Goal: Check status: Check status

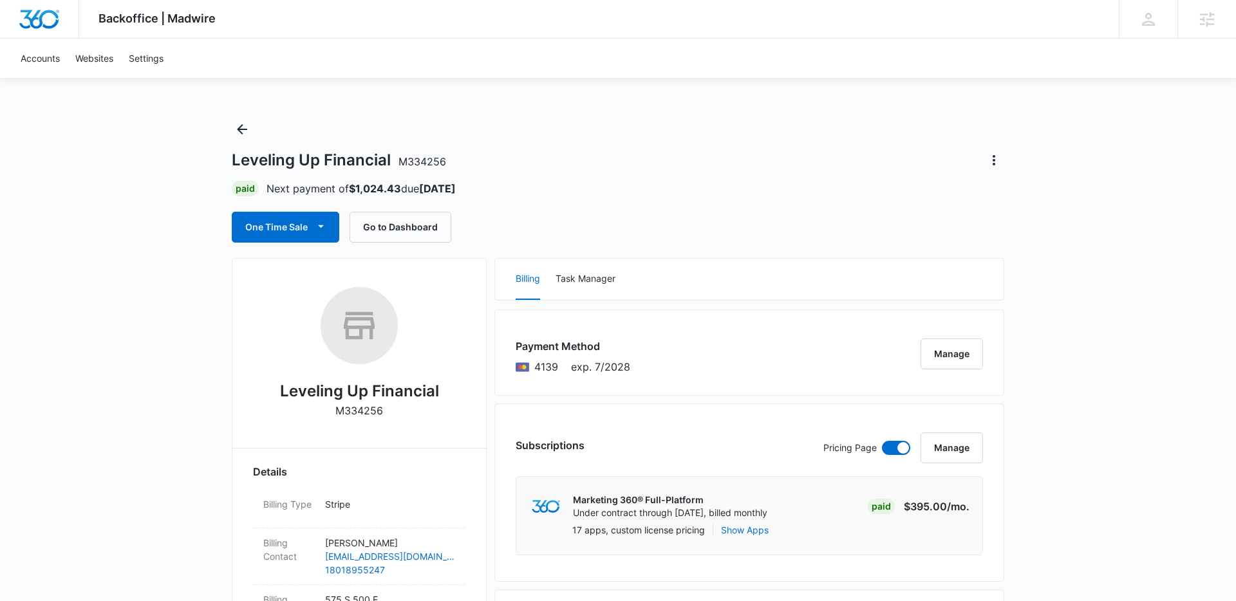
click at [480, 196] on div "Leveling Up Financial M334256 Paid Next payment of $1,024.43 due [DATE] One Tim…" at bounding box center [618, 181] width 772 height 124
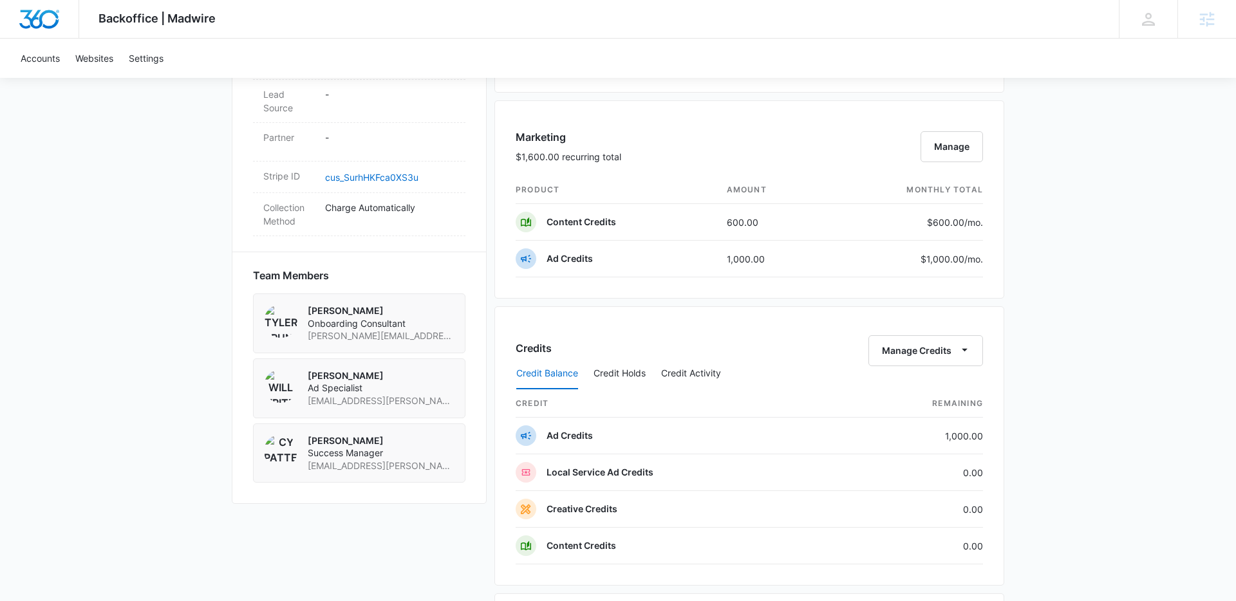
scroll to position [766, 0]
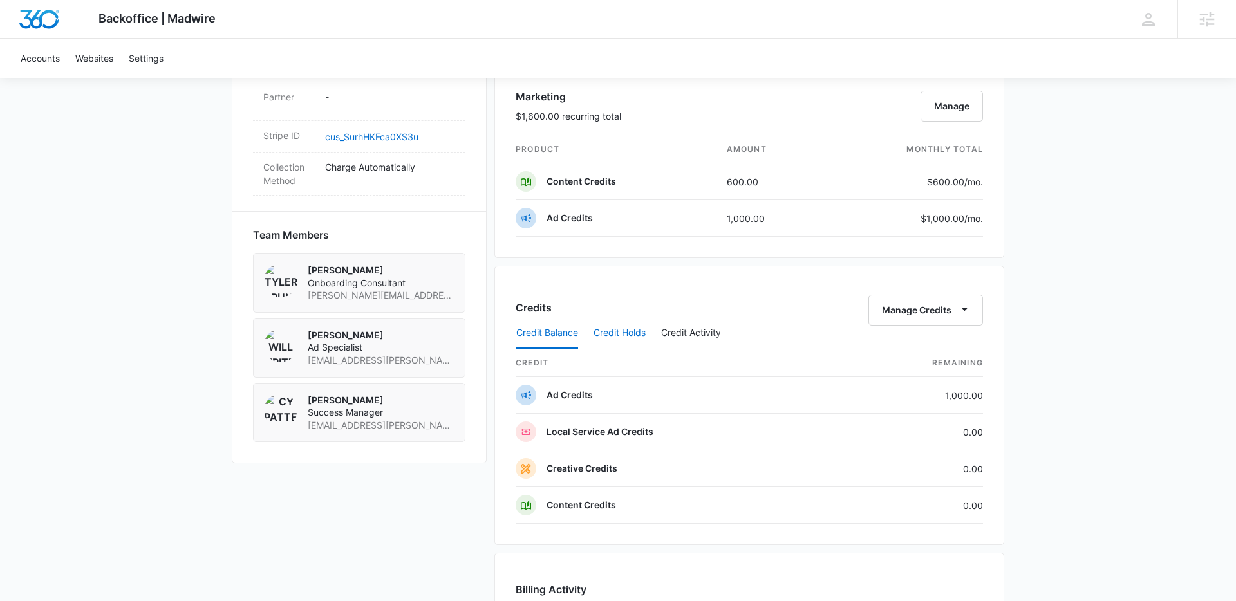
click at [613, 331] on button "Credit Holds" at bounding box center [620, 333] width 52 height 31
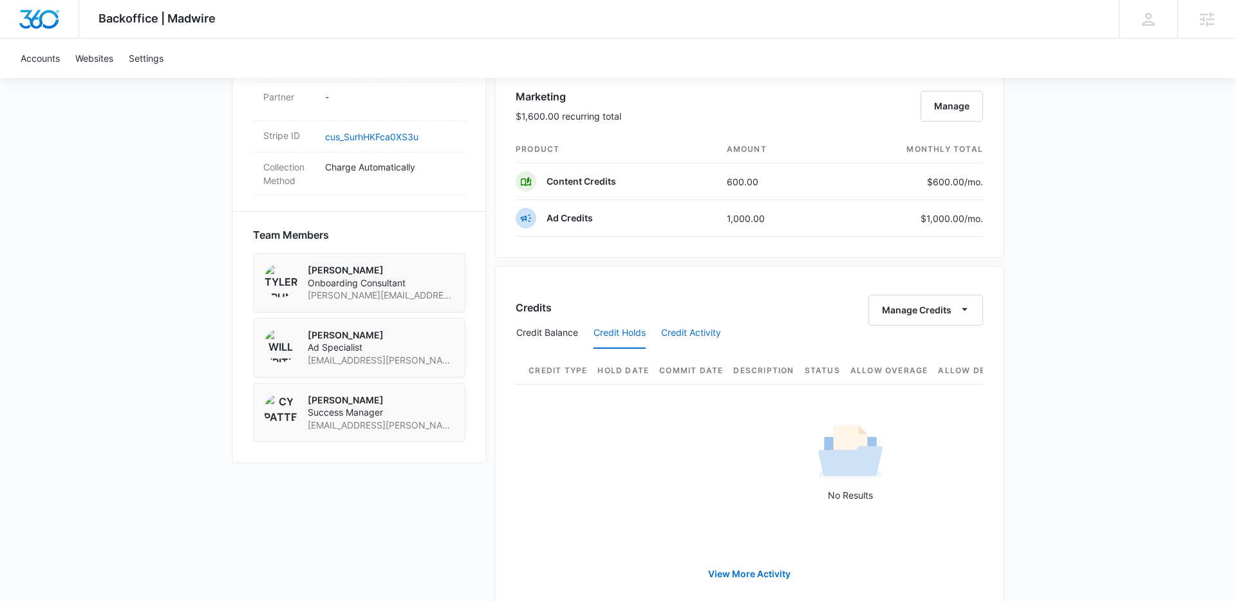
click at [682, 329] on button "Credit Activity" at bounding box center [691, 333] width 60 height 31
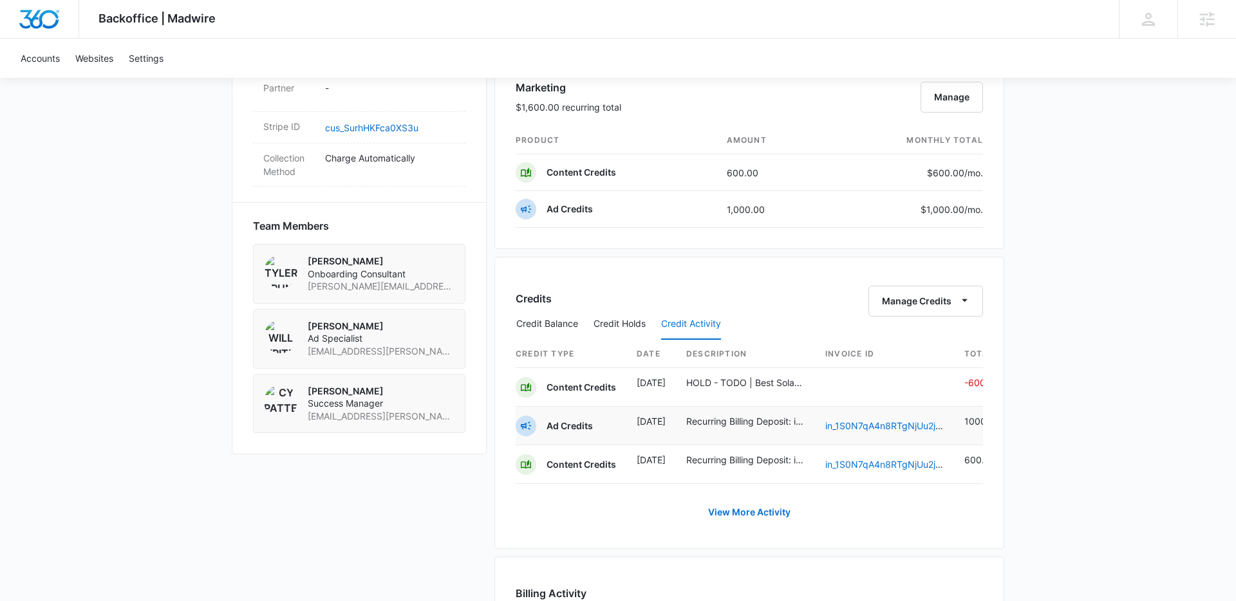
scroll to position [0, 17]
